Goal: Transaction & Acquisition: Purchase product/service

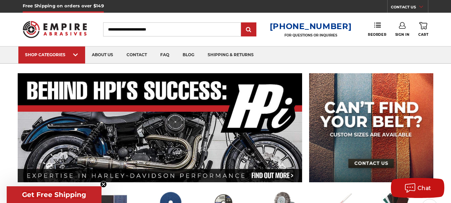
click at [401, 29] on link "Sign In" at bounding box center [403, 29] width 14 height 15
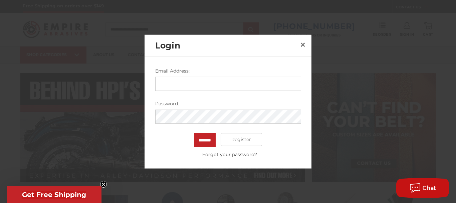
click at [234, 86] on input "Email Address:" at bounding box center [228, 83] width 146 height 14
type input "**********"
click at [194, 133] on input "*******" at bounding box center [205, 140] width 22 height 14
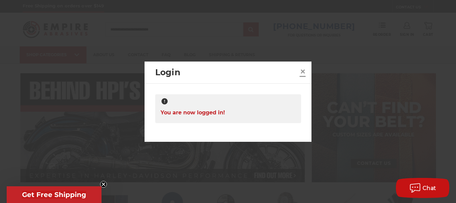
click at [305, 72] on span "×" at bounding box center [303, 71] width 6 height 13
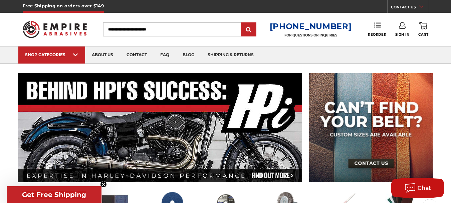
click at [378, 31] on link "Reorder" at bounding box center [377, 29] width 18 height 14
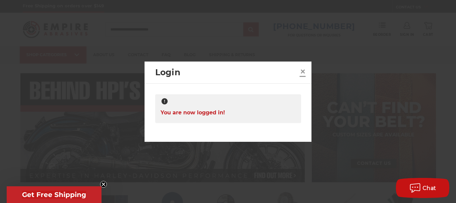
click at [304, 70] on span "×" at bounding box center [303, 71] width 6 height 13
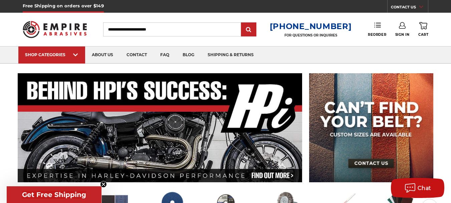
click at [379, 32] on link "Reorder" at bounding box center [377, 29] width 18 height 14
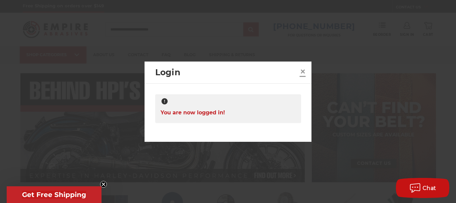
click at [302, 70] on span "×" at bounding box center [303, 71] width 6 height 13
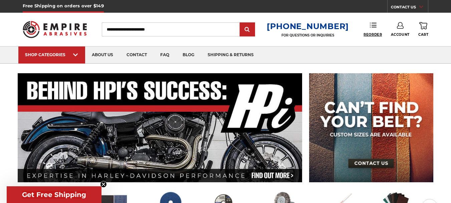
click at [376, 33] on span "Reorder" at bounding box center [373, 34] width 18 height 4
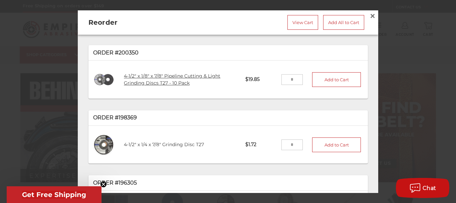
click at [159, 77] on link "4-1/2" x 1/8" x 7/8" Pipeline Cutting & Light Grinding Discs T27 - 10 Pack" at bounding box center [172, 79] width 97 height 13
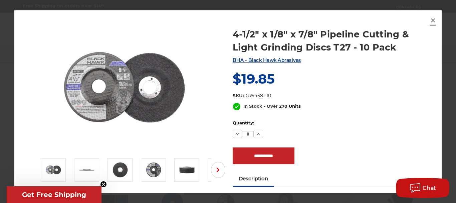
click at [429, 20] on link "×" at bounding box center [433, 20] width 11 height 11
